Goal: Complete application form

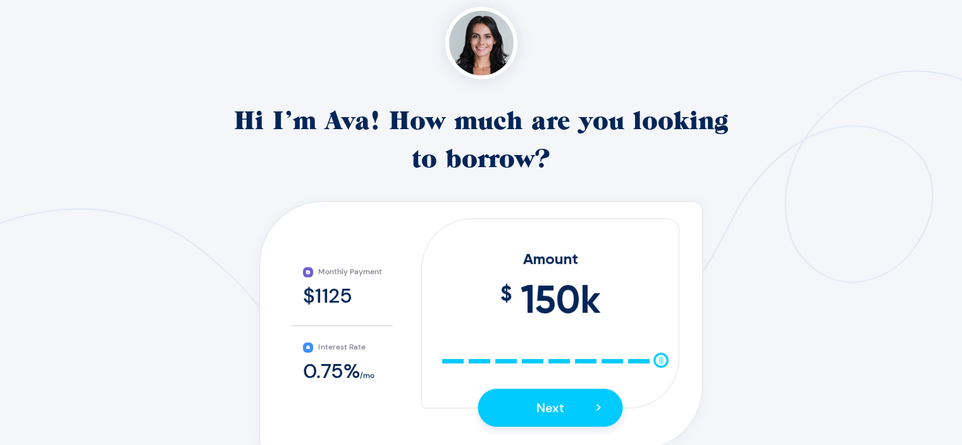
scroll to position [176, 0]
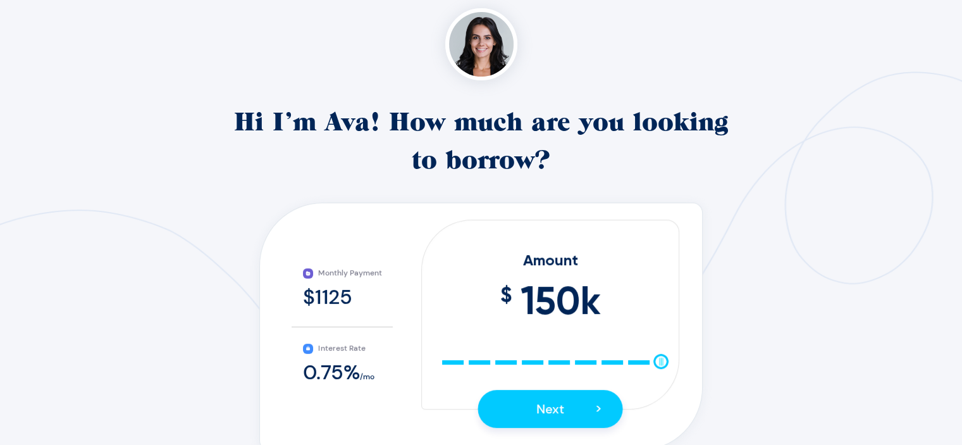
click at [601, 298] on p "$ 150 k" at bounding box center [550, 300] width 257 height 58
click at [573, 295] on span "150 k" at bounding box center [560, 300] width 80 height 58
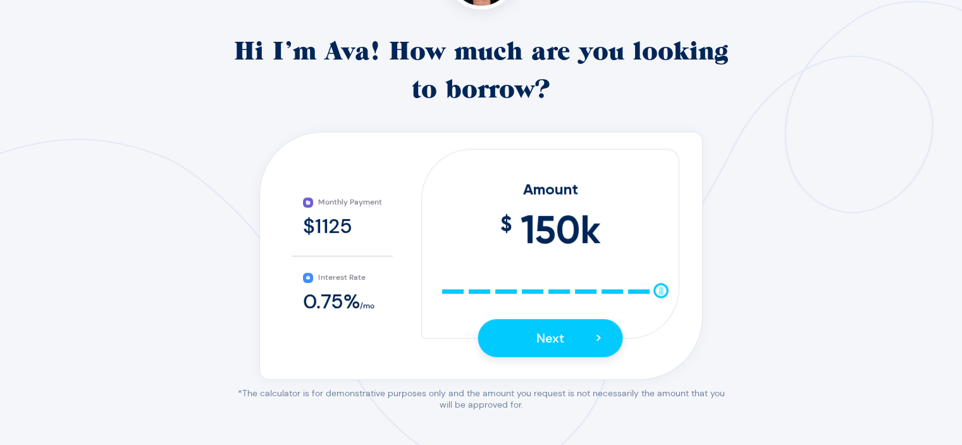
click at [587, 236] on span "150 k" at bounding box center [560, 229] width 80 height 58
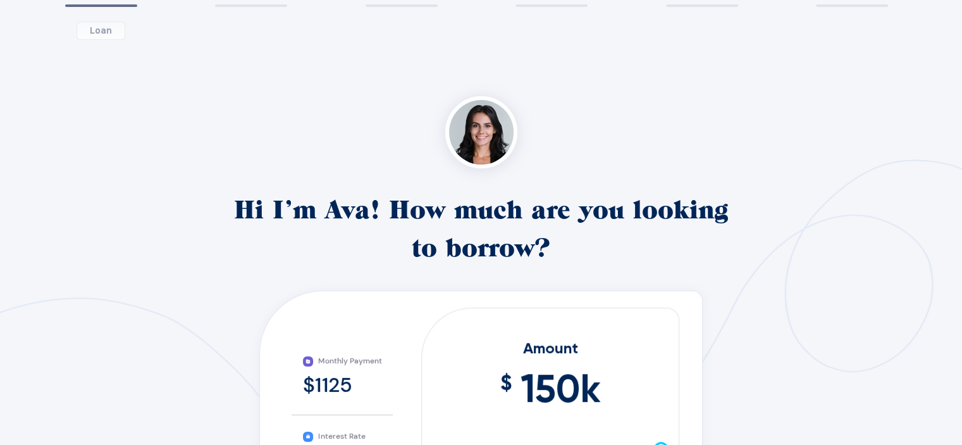
scroll to position [302, 0]
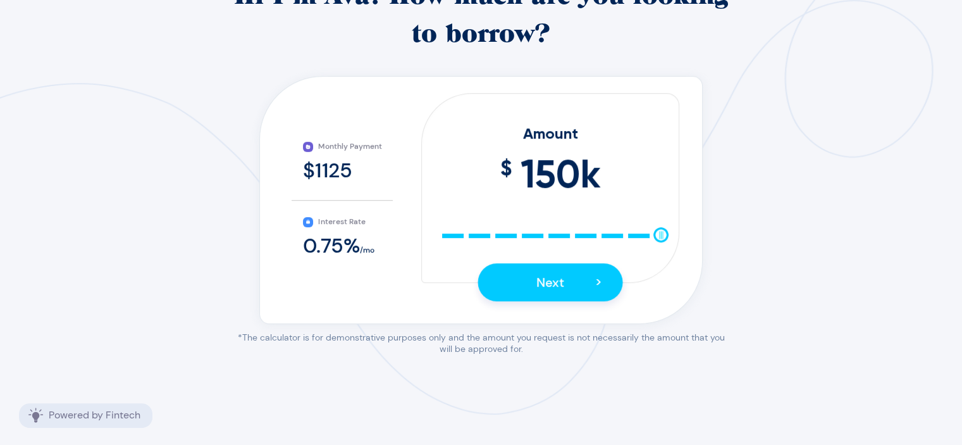
drag, startPoint x: 664, startPoint y: 237, endPoint x: 741, endPoint y: 240, distance: 77.2
click at [740, 240] on div "1 Loan 2 Identity 3 Debt 4 Address 5 Verify 6 Banking Hi I’m Ava! How much are …" at bounding box center [481, 65] width 864 height 579
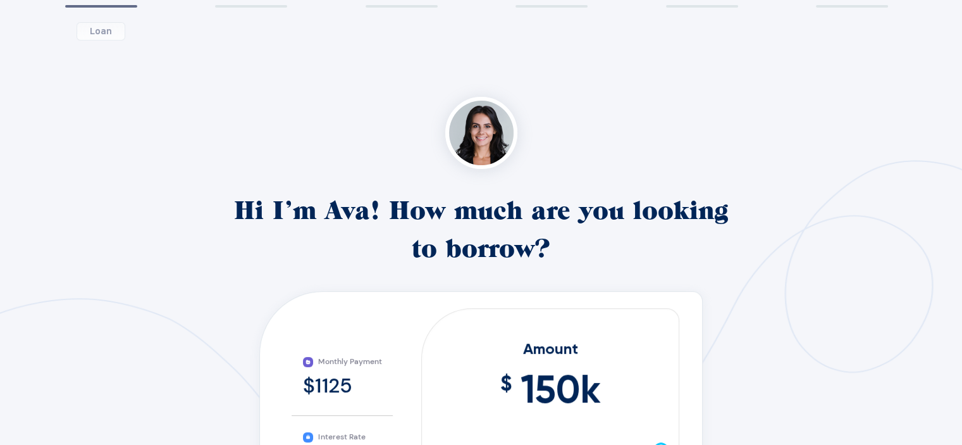
scroll to position [0, 0]
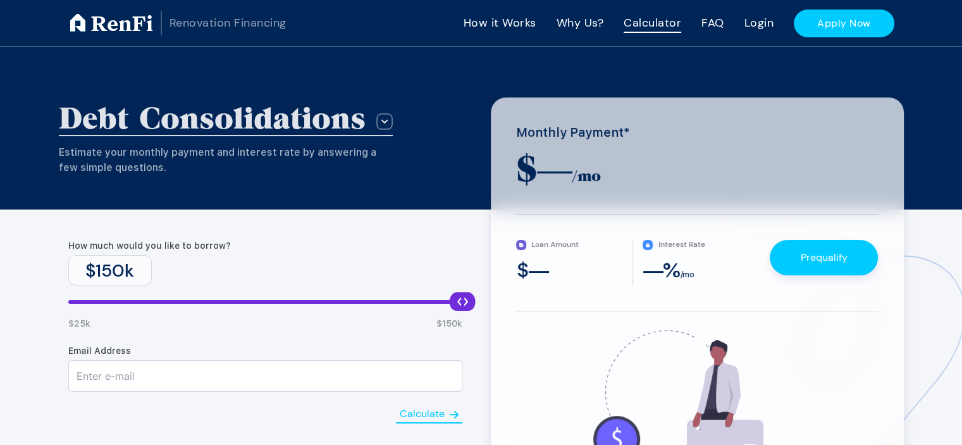
click at [491, 30] on link "How it Works" at bounding box center [499, 23] width 73 height 20
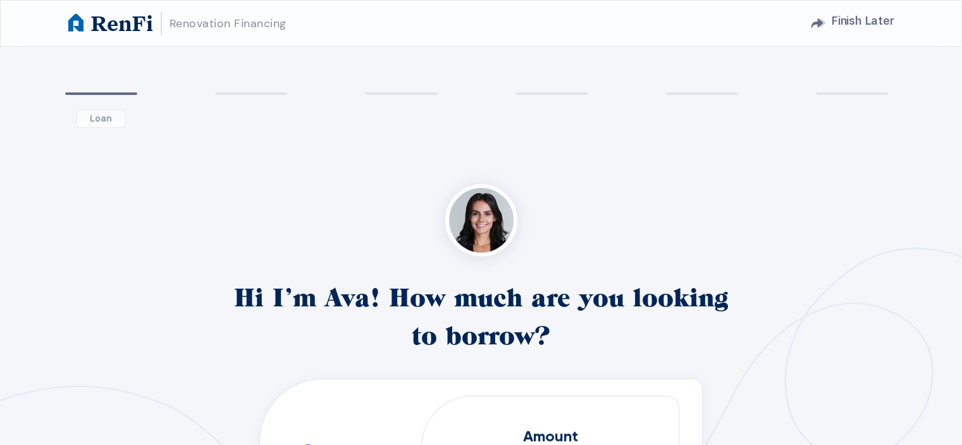
click at [102, 118] on span "Loan" at bounding box center [101, 118] width 49 height 18
